Goal: Use online tool/utility: Utilize a website feature to perform a specific function

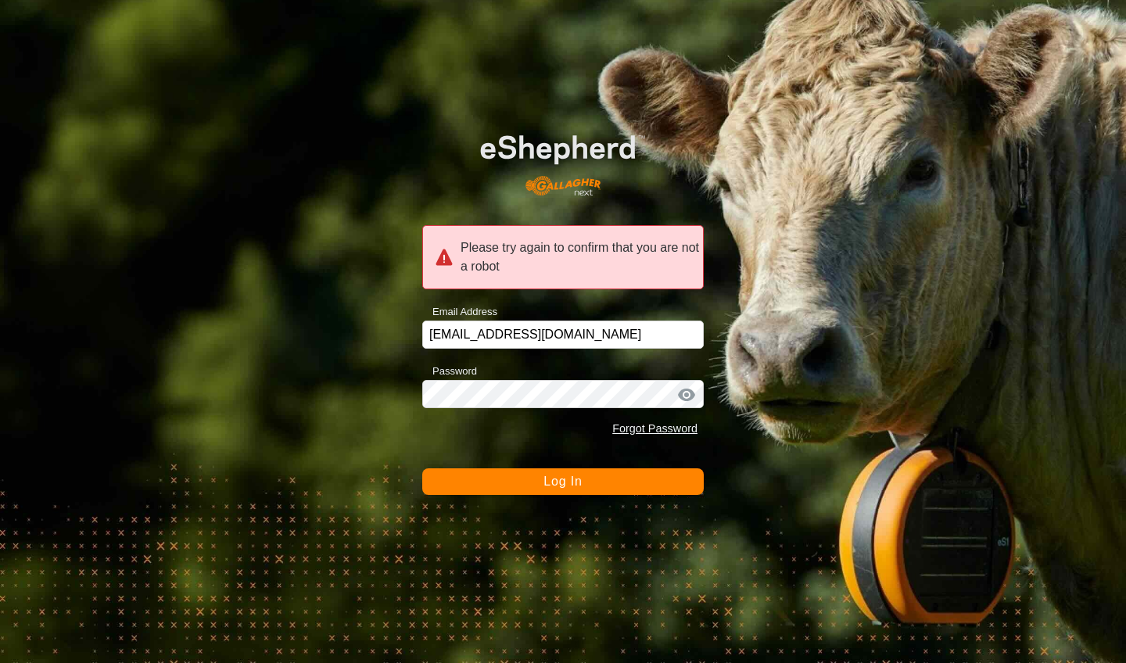
click at [552, 478] on span "Log In" at bounding box center [562, 481] width 38 height 13
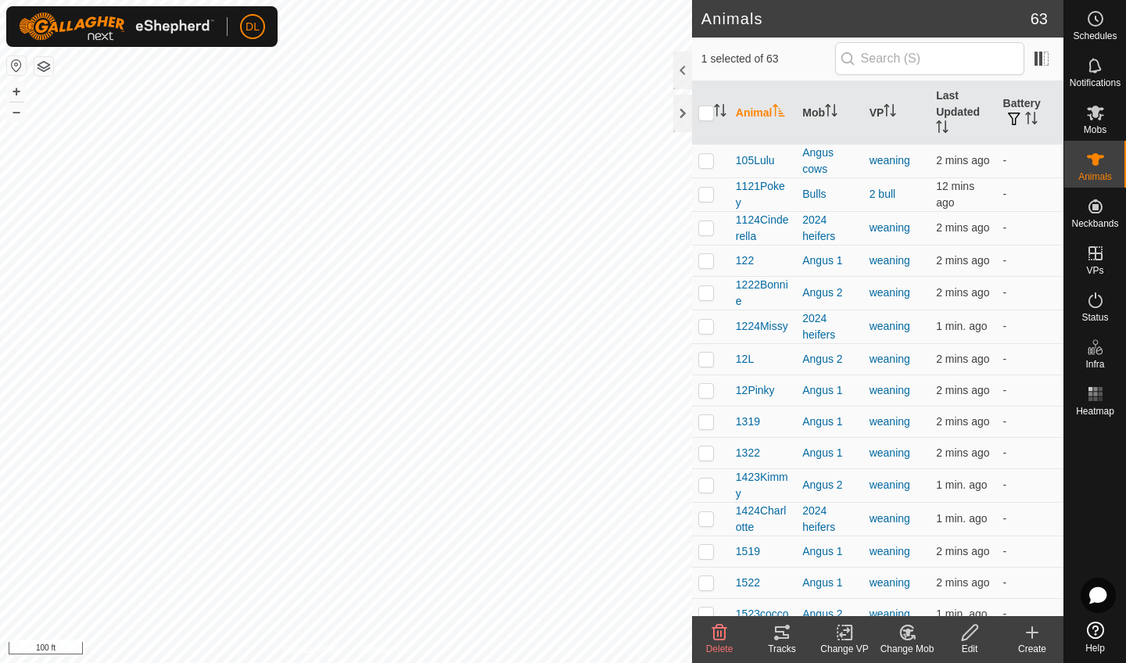
click at [778, 636] on icon at bounding box center [781, 632] width 19 height 19
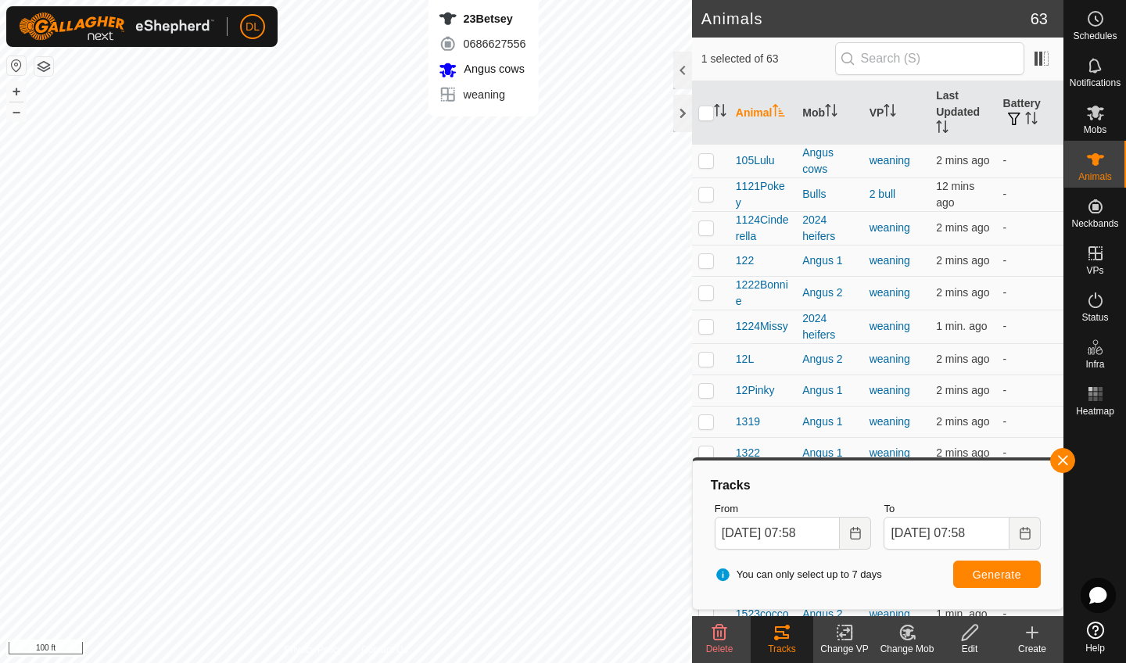
checkbox input "true"
checkbox input "false"
click at [972, 572] on span "Generate" at bounding box center [996, 574] width 48 height 13
checkbox input "false"
checkbox input "true"
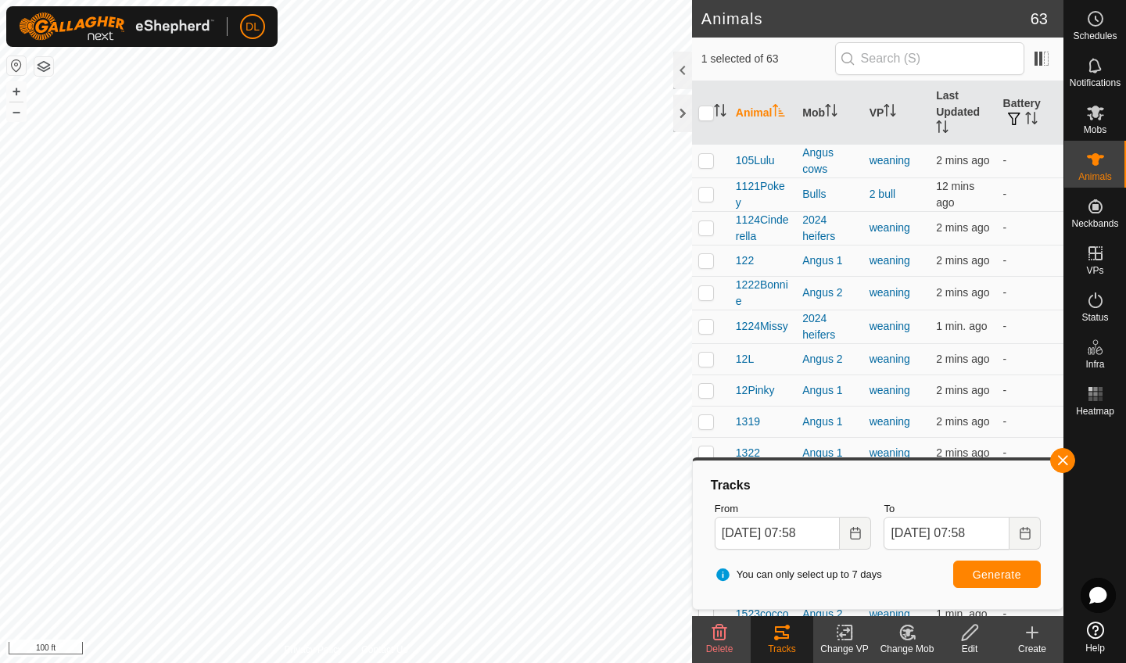
click at [1001, 571] on span "Generate" at bounding box center [996, 574] width 48 height 13
